Goal: Navigation & Orientation: Find specific page/section

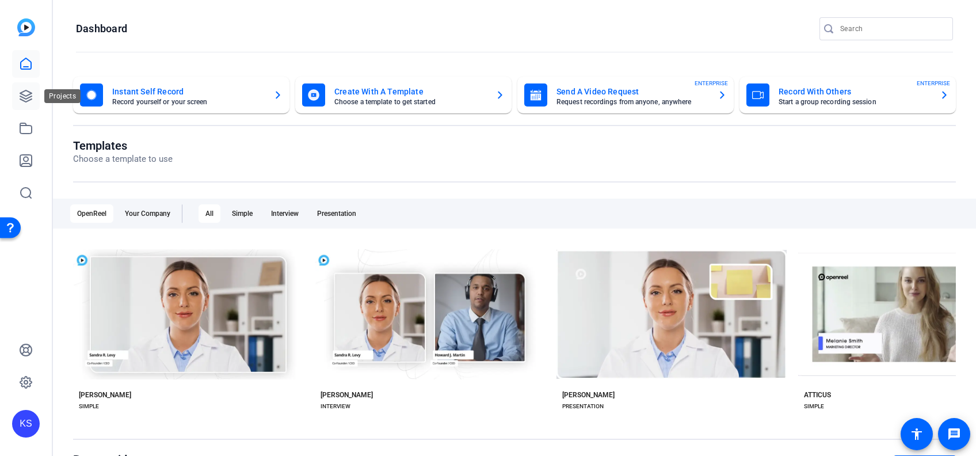
click at [30, 93] on icon at bounding box center [26, 96] width 12 height 12
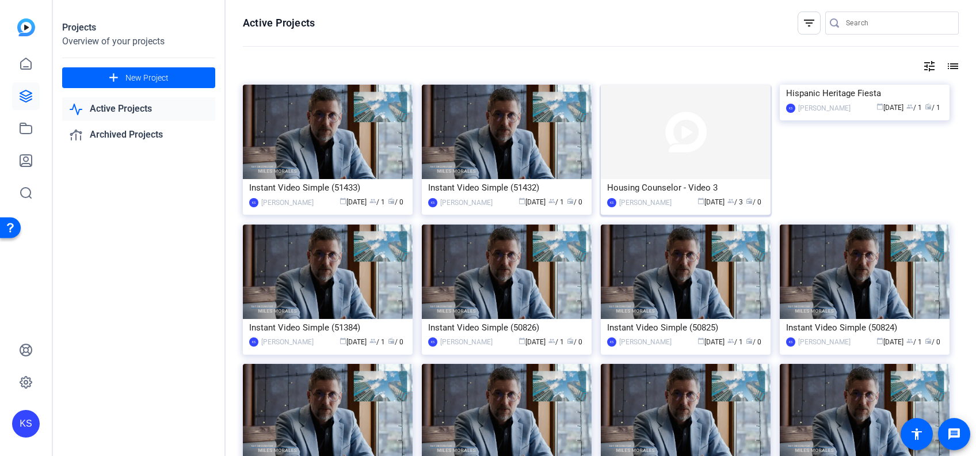
click at [701, 134] on img at bounding box center [686, 132] width 170 height 94
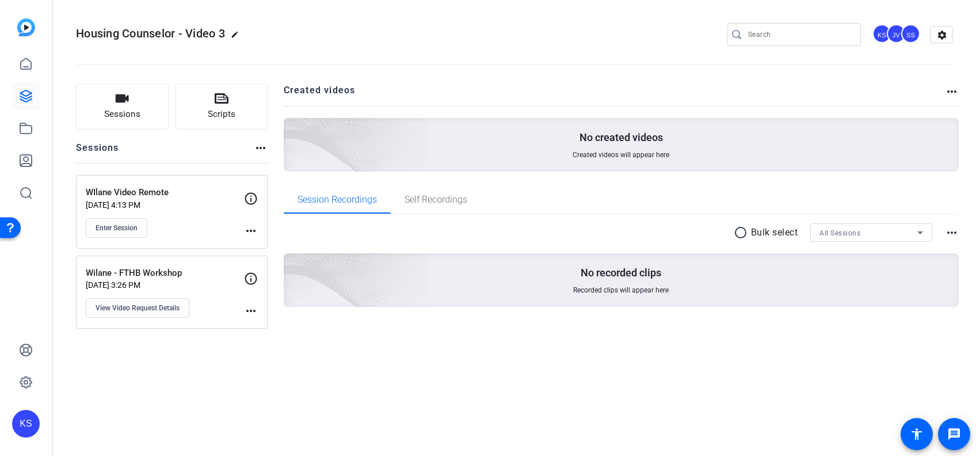
click at [188, 276] on p "Wilane - FTHB Workshop" at bounding box center [165, 272] width 158 height 13
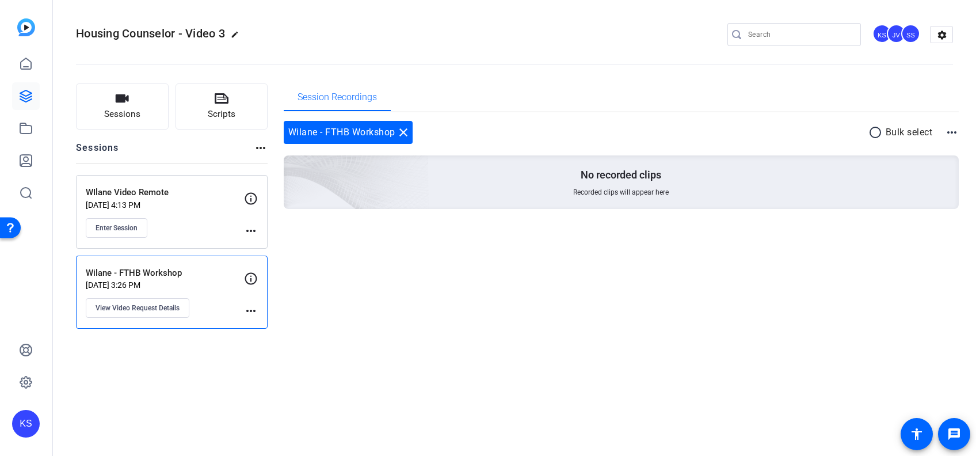
click at [138, 193] on p "WIlane Video Remote" at bounding box center [165, 192] width 158 height 13
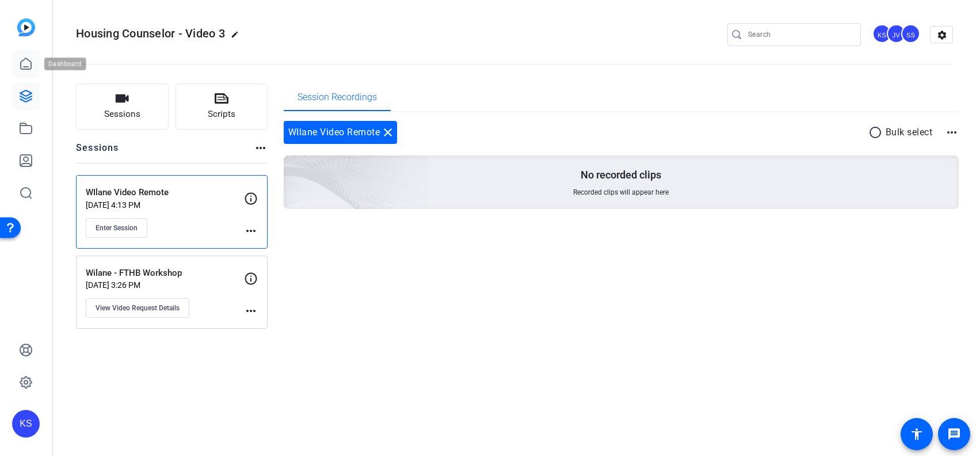
click at [24, 66] on icon at bounding box center [26, 63] width 10 height 11
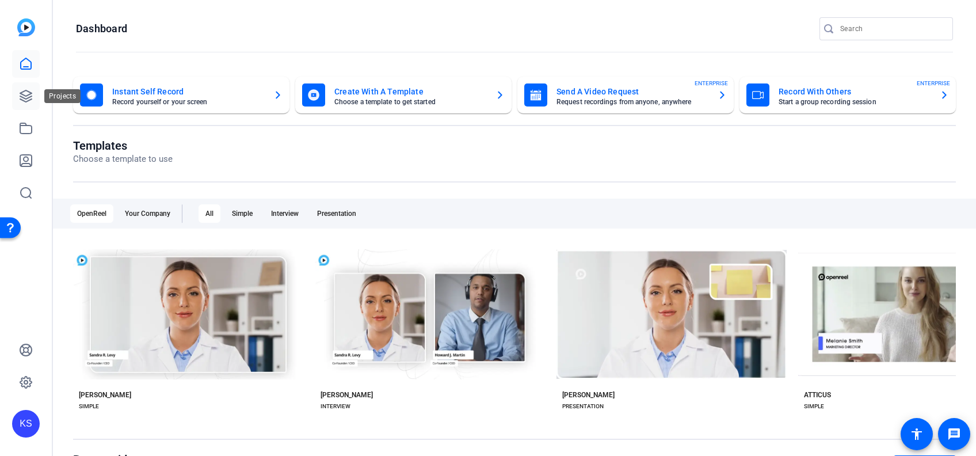
click at [25, 100] on icon at bounding box center [26, 96] width 14 height 14
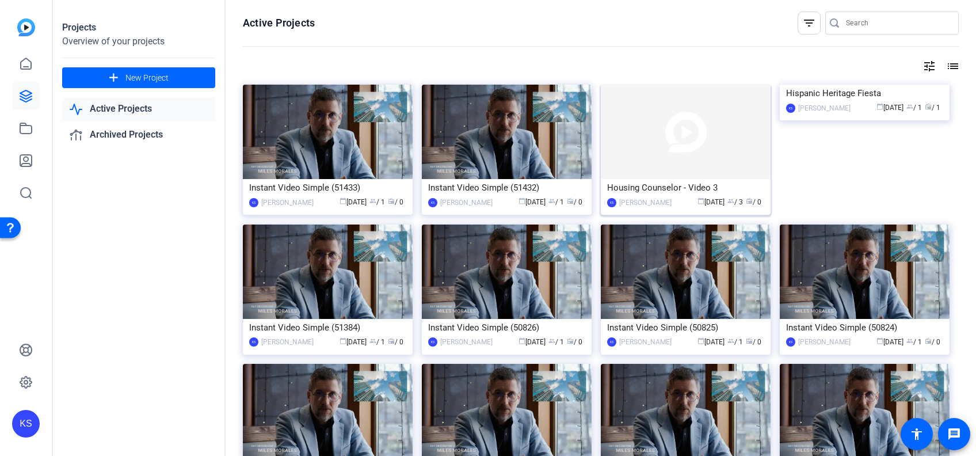
click at [668, 147] on img at bounding box center [686, 132] width 170 height 94
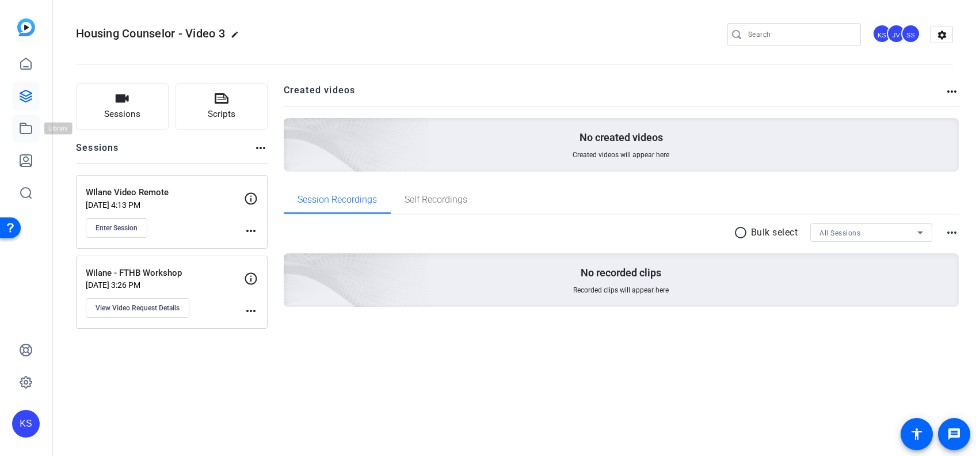
click at [26, 128] on icon at bounding box center [26, 128] width 14 height 14
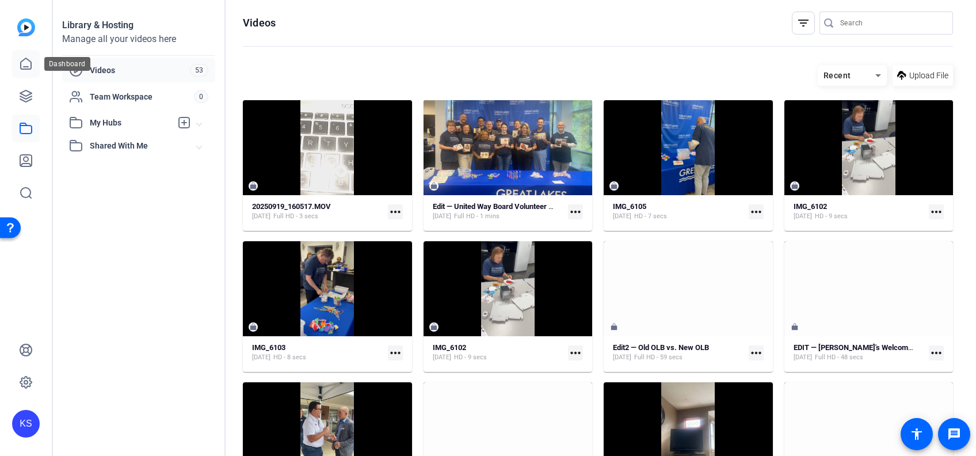
click at [22, 63] on icon at bounding box center [26, 64] width 14 height 14
